Goal: Check status: Check status

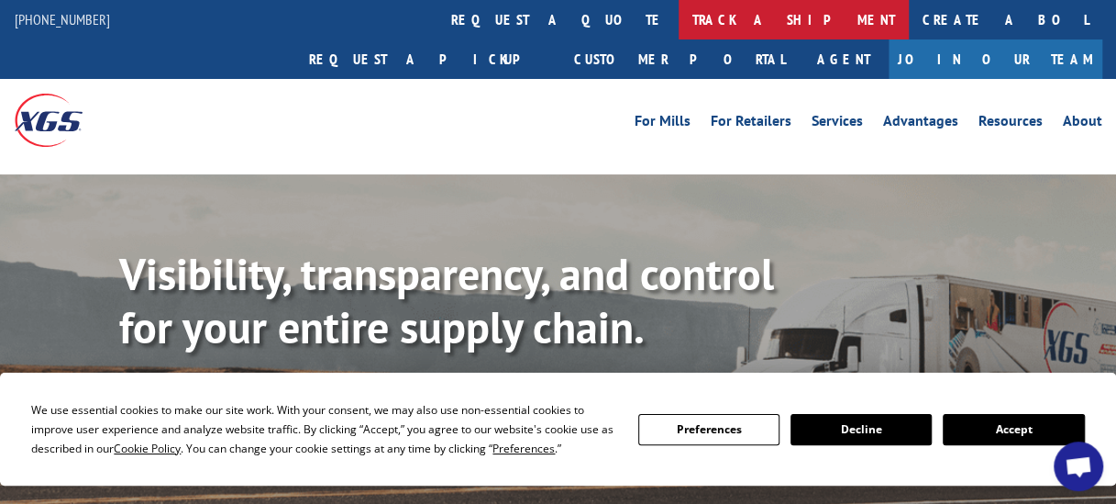
click at [679, 16] on link "track a shipment" at bounding box center [794, 19] width 230 height 39
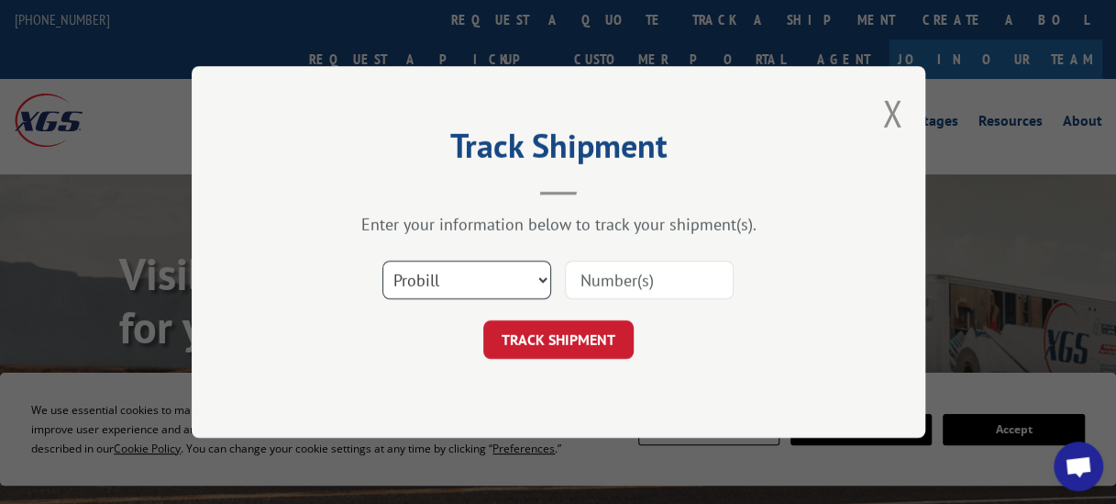
click at [537, 277] on select "Select category... Probill BOL PO" at bounding box center [466, 279] width 169 height 39
click at [382, 260] on select "Select category... Probill BOL PO" at bounding box center [466, 279] width 169 height 39
click at [549, 271] on select "Select category... Probill BOL PO" at bounding box center [466, 279] width 169 height 39
select select "probill"
click at [382, 260] on select "Select category... Probill BOL PO" at bounding box center [466, 279] width 169 height 39
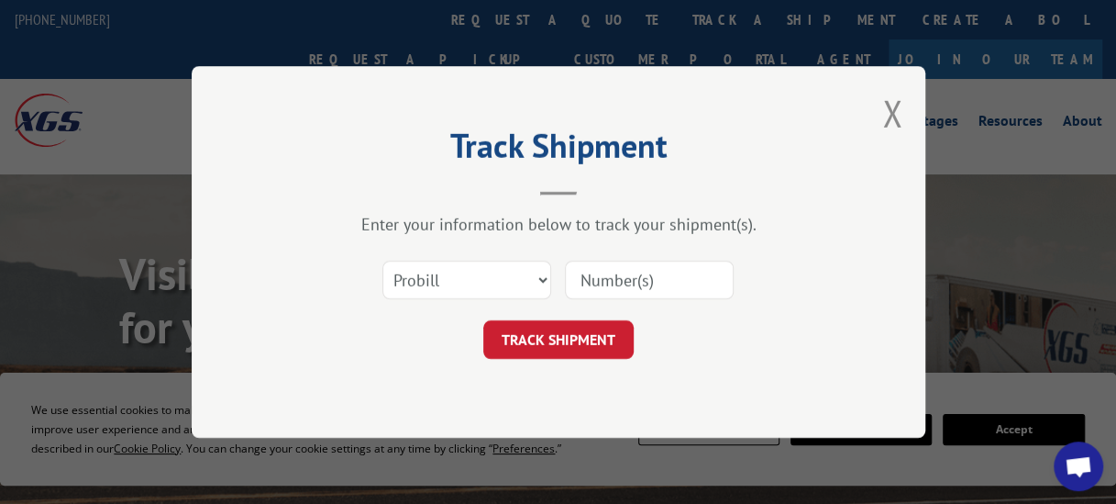
click at [613, 270] on input at bounding box center [649, 279] width 169 height 39
paste input "17009408"
type input "17009408"
click at [579, 347] on button "TRACK SHIPMENT" at bounding box center [558, 339] width 150 height 39
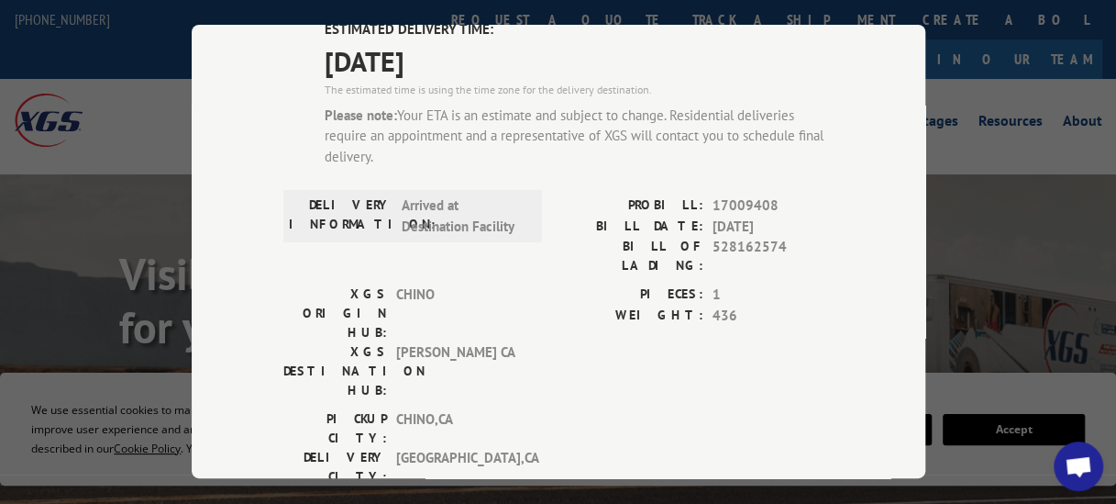
scroll to position [183, 0]
